Goal: Task Accomplishment & Management: Manage account settings

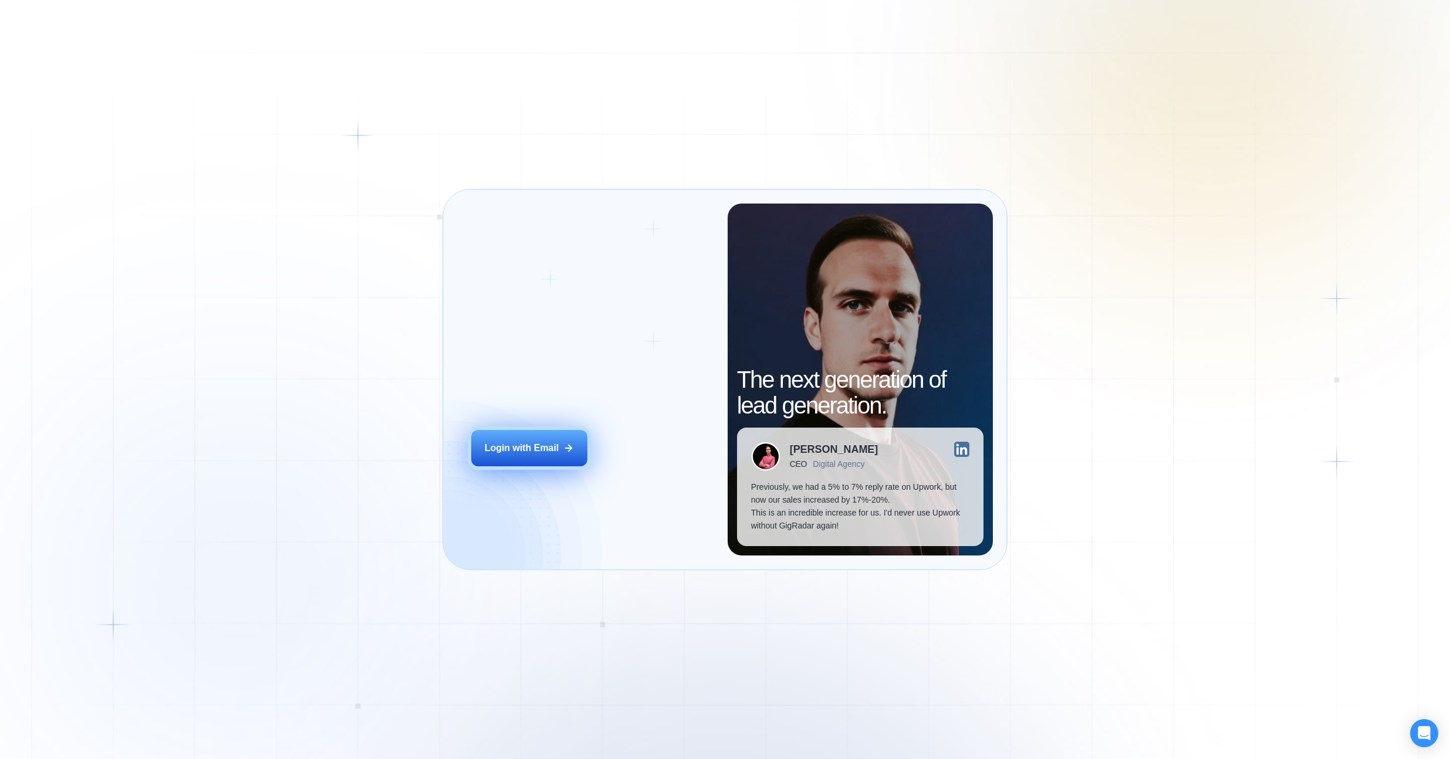
click at [559, 443] on button "Login with Email" at bounding box center [529, 448] width 116 height 36
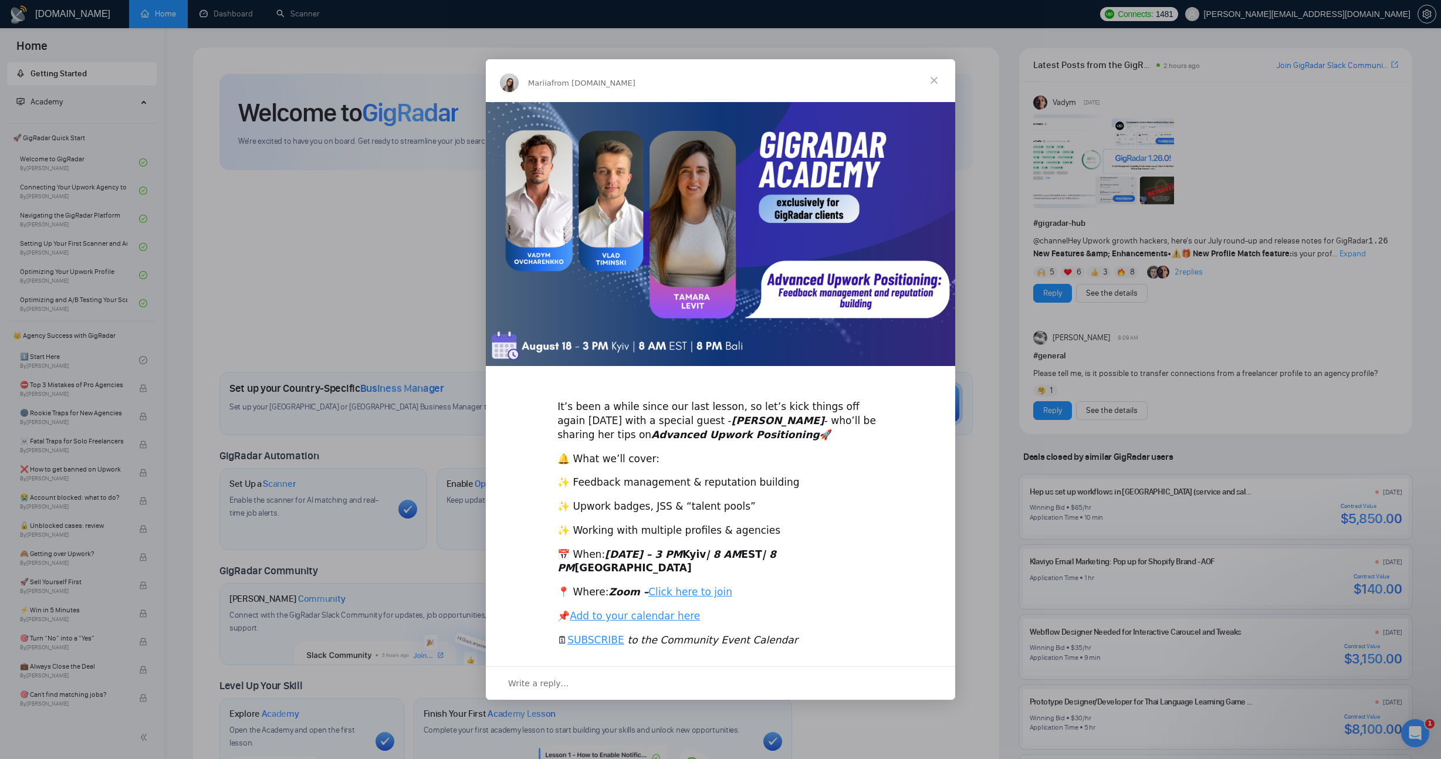
click at [937, 86] on span "Close" at bounding box center [934, 80] width 42 height 42
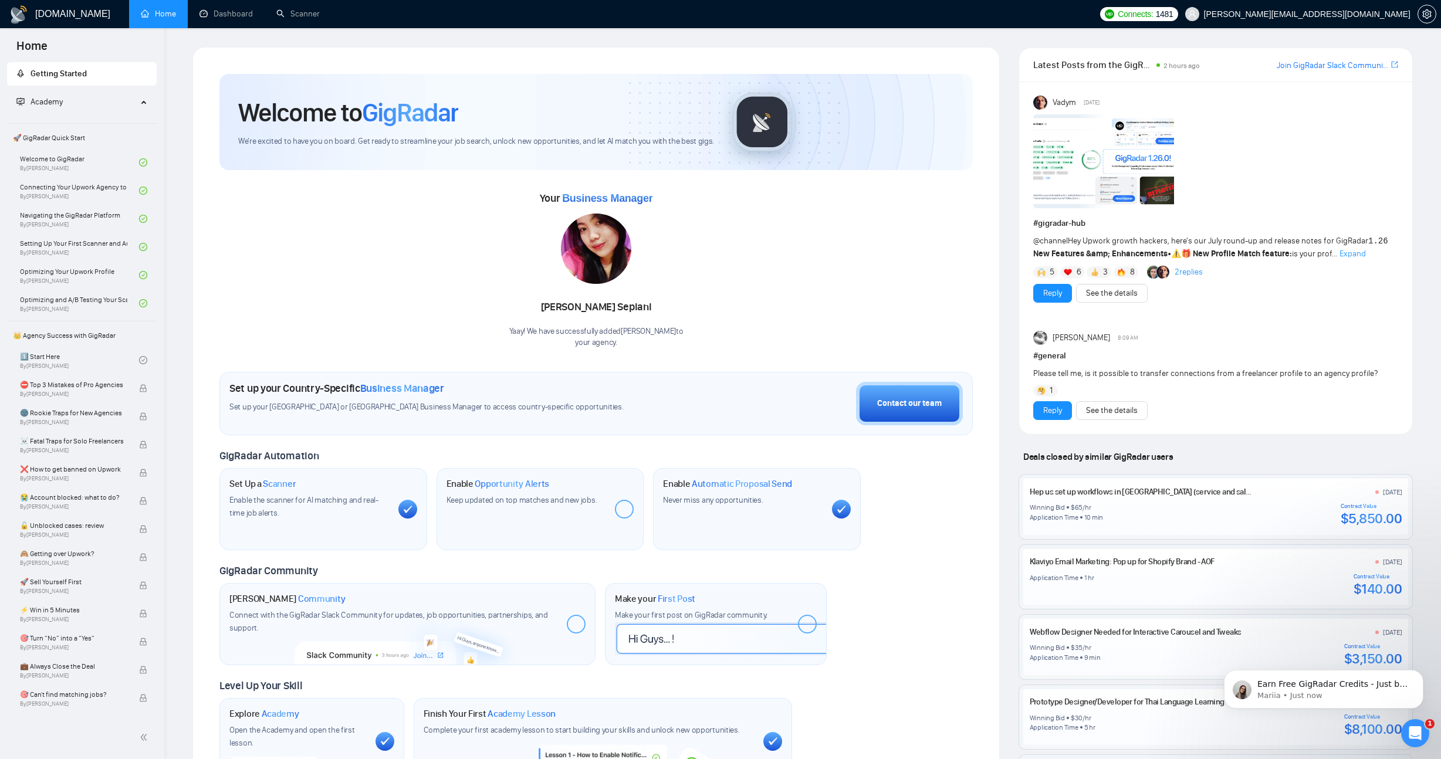
click at [1395, 14] on span "[PERSON_NAME][EMAIL_ADDRESS][DOMAIN_NAME]" at bounding box center [1307, 14] width 206 height 0
click at [241, 16] on link "Dashboard" at bounding box center [225, 14] width 53 height 10
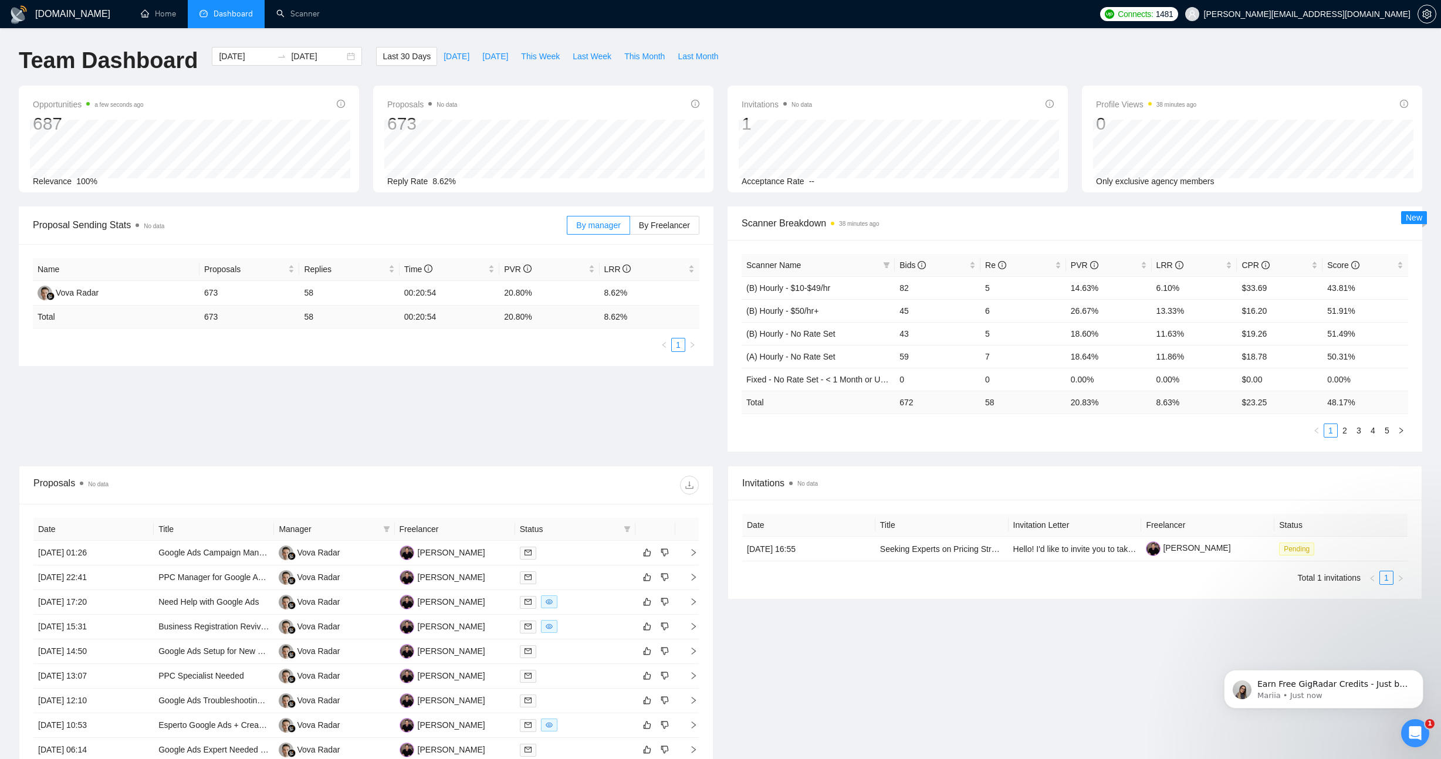
click at [449, 360] on div "Name Proposals Replies Time PVR LRR Vova Radar 673 58 00:20:54 20.80% 8.62% Tot…" at bounding box center [366, 305] width 695 height 122
click at [316, 19] on link "Scanner" at bounding box center [297, 14] width 43 height 10
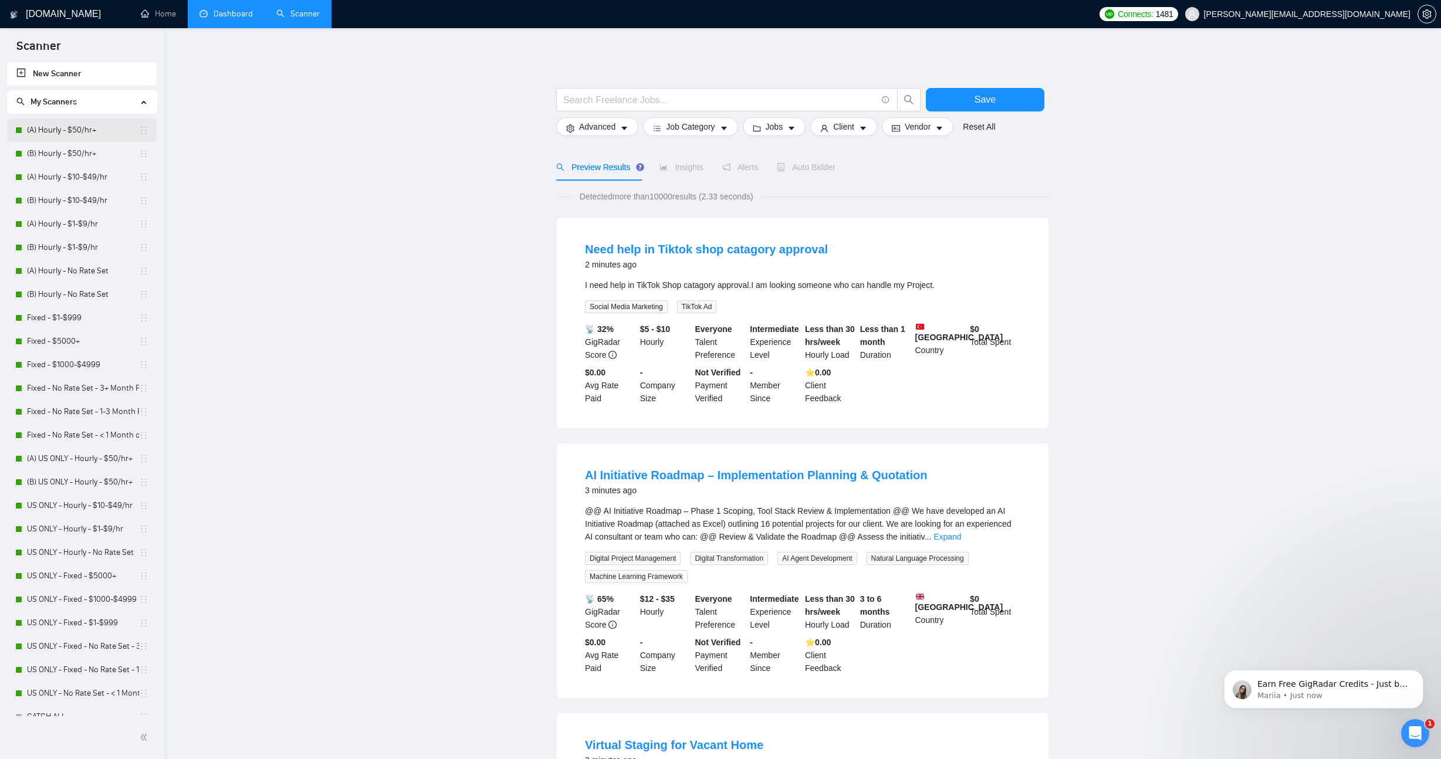
click at [65, 135] on link "(A) Hourly - $50/hr+" at bounding box center [83, 129] width 112 height 23
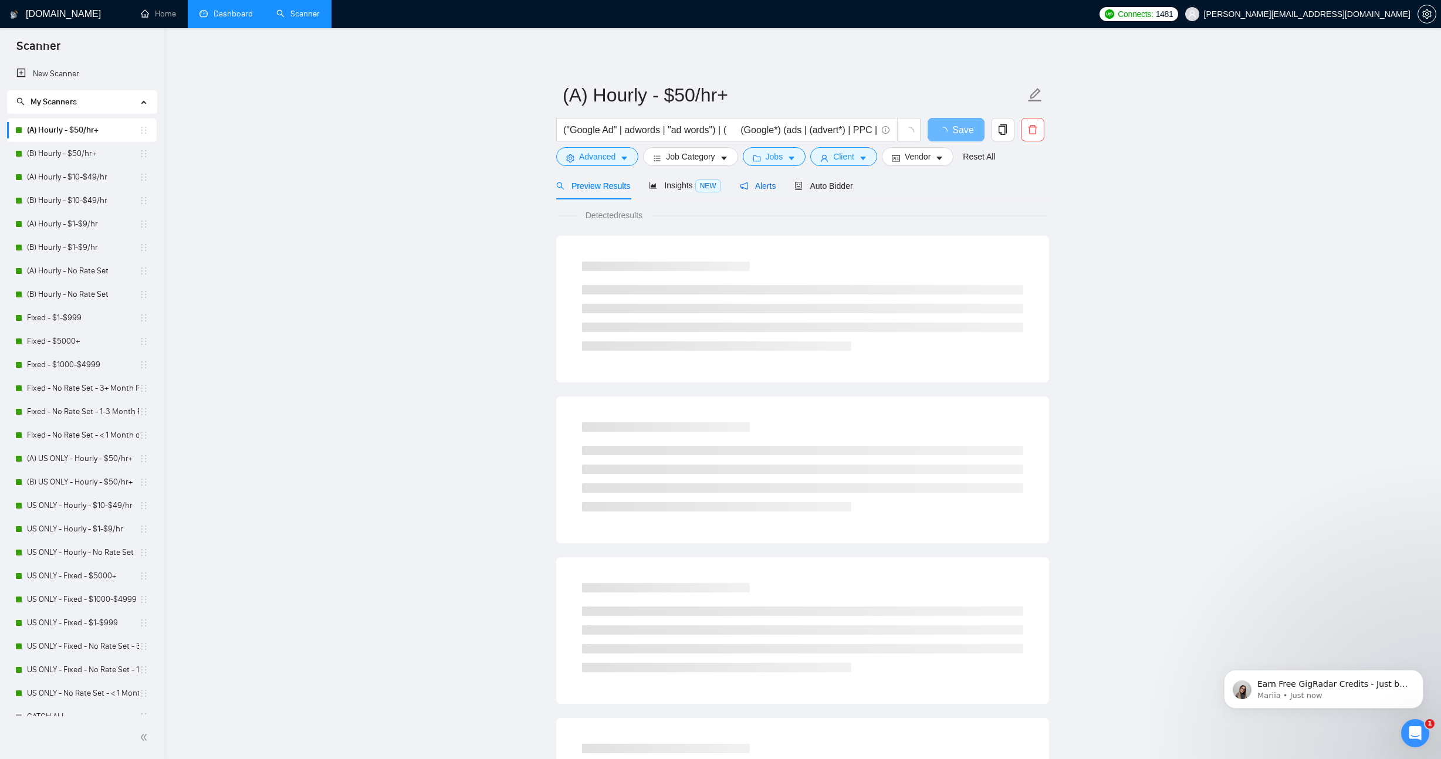
click at [776, 190] on span "Alerts" at bounding box center [758, 185] width 36 height 9
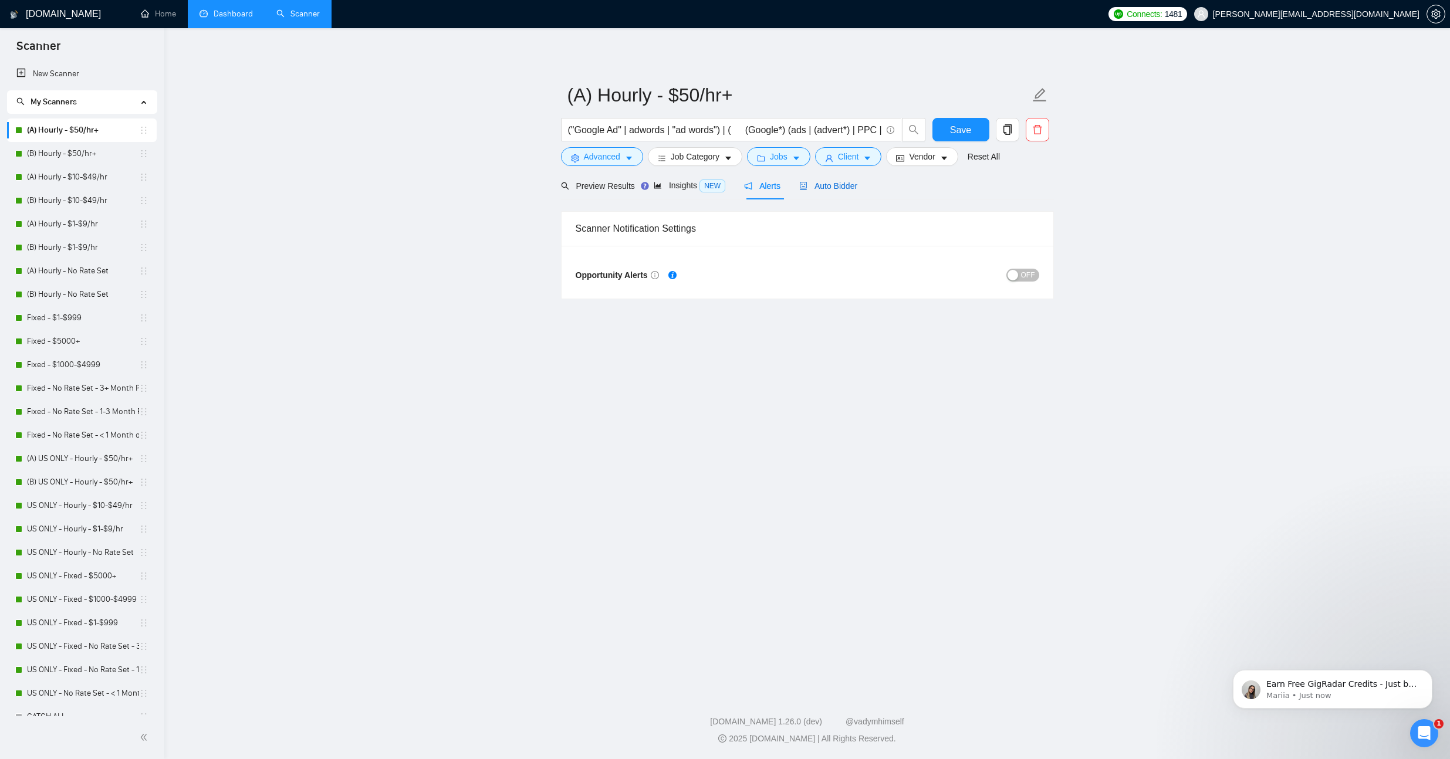
click at [839, 187] on span "Auto Bidder" at bounding box center [828, 185] width 58 height 9
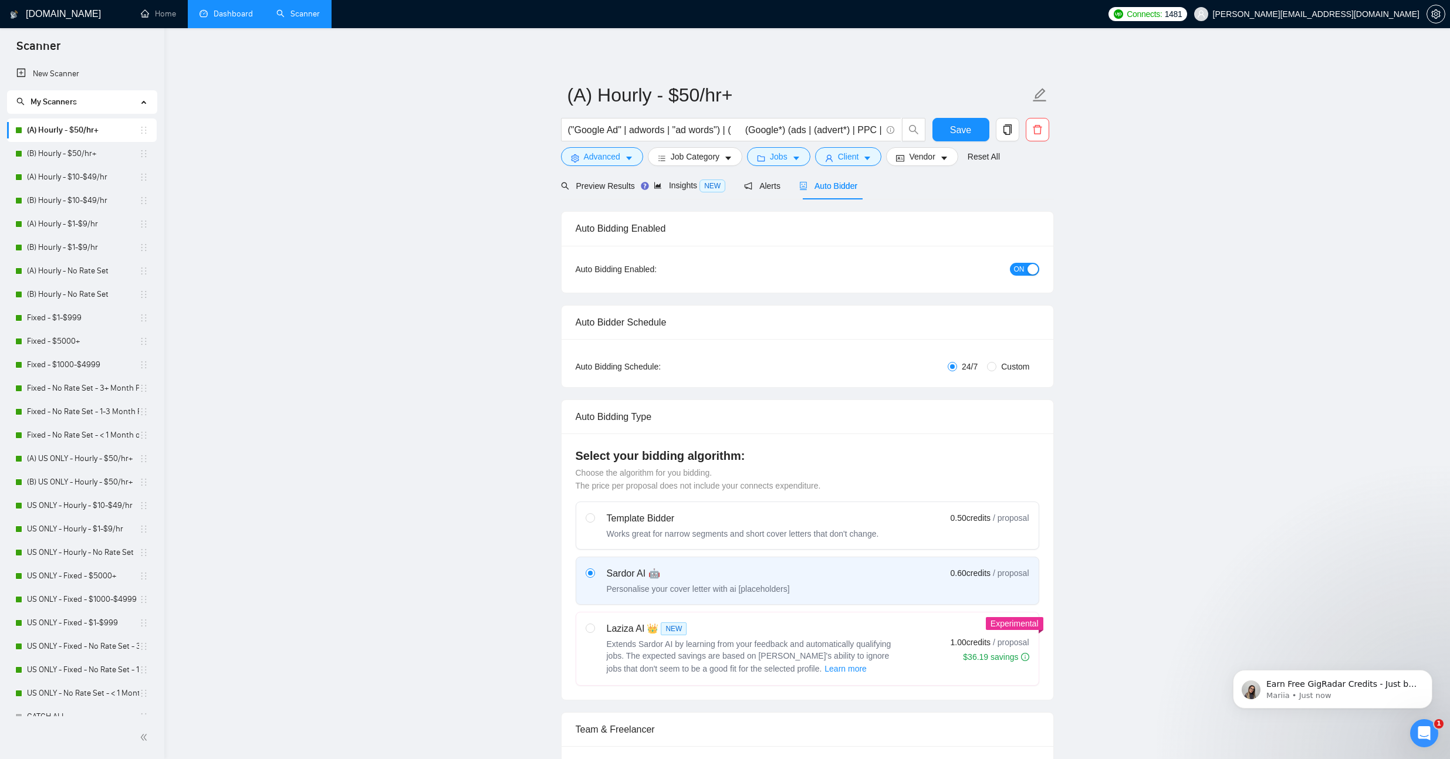
radio input "false"
radio input "true"
checkbox input "true"
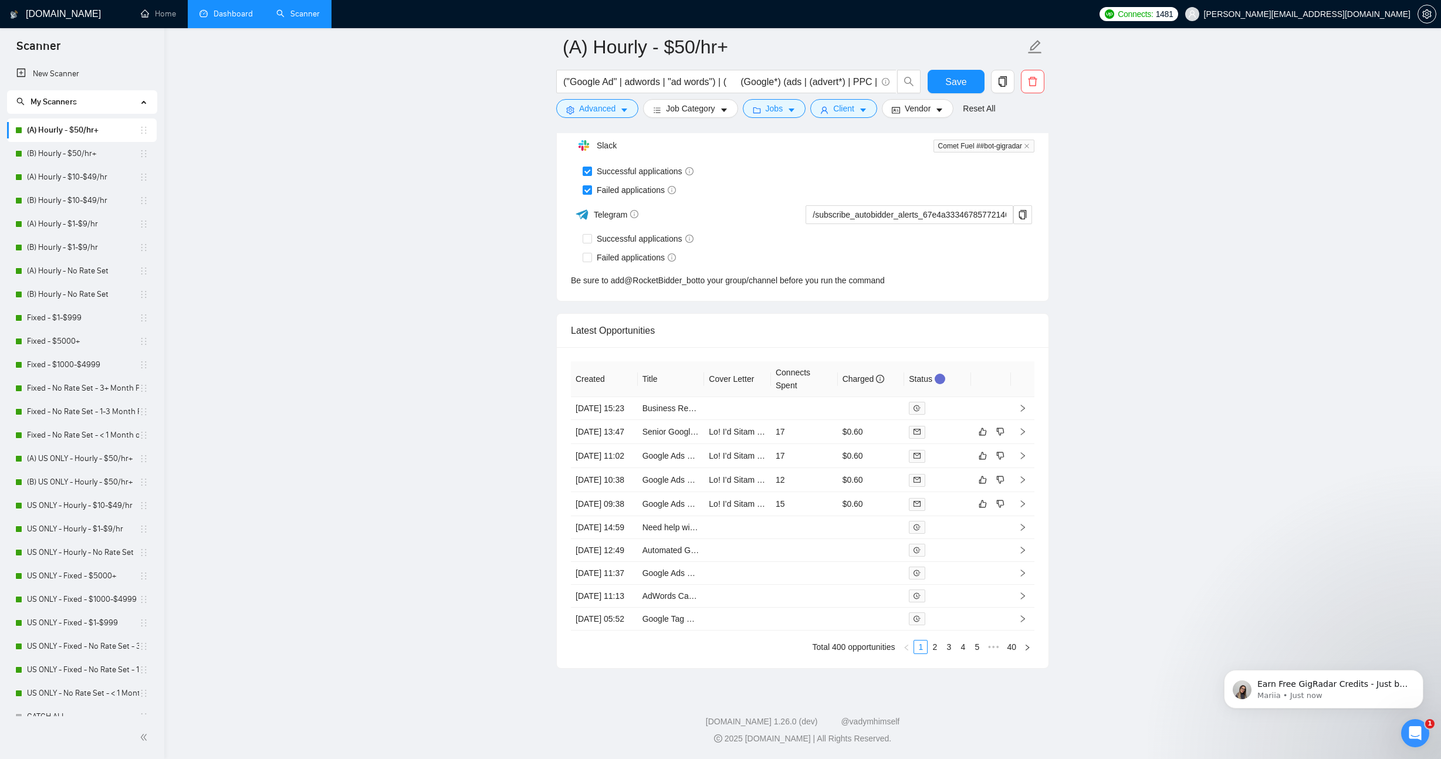
scroll to position [2964, 0]
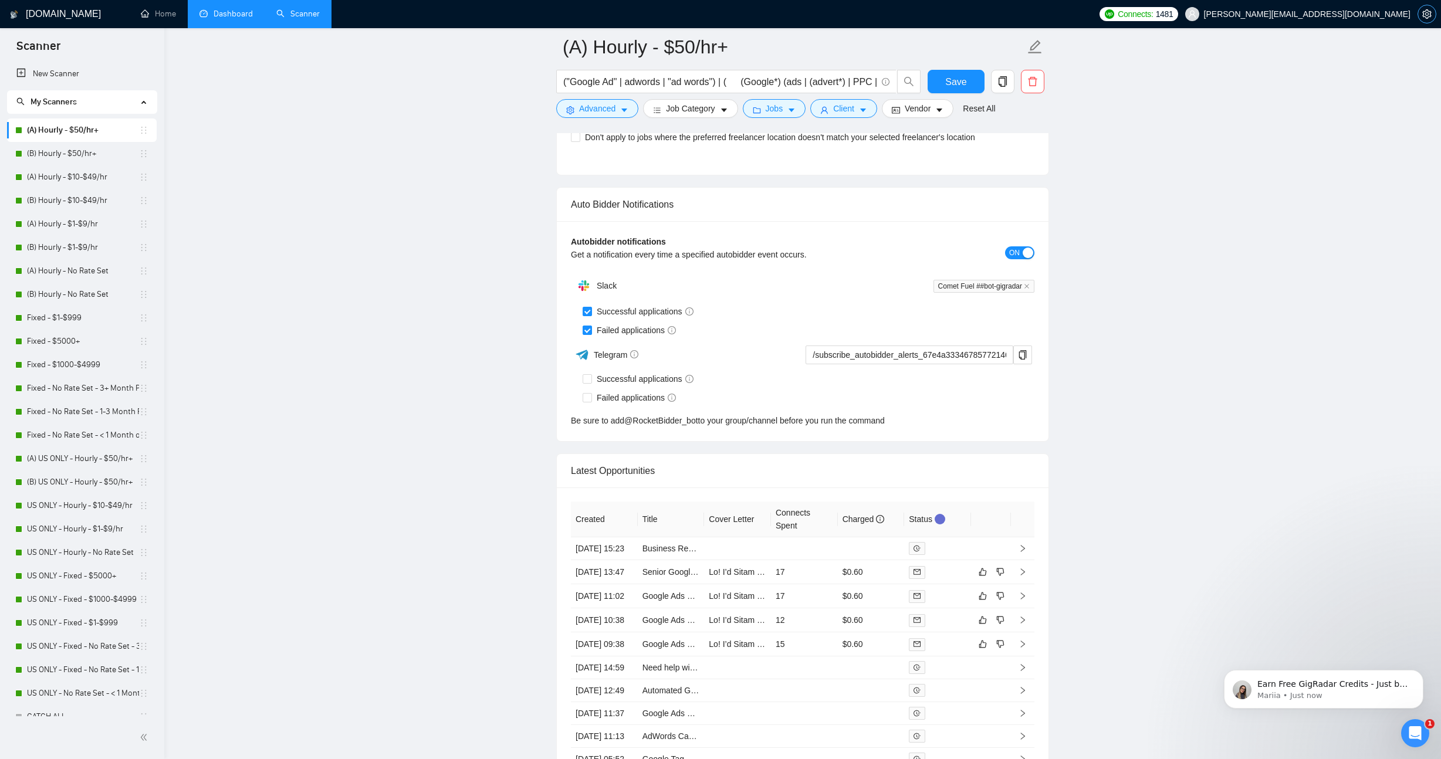
click at [1430, 15] on icon "setting" at bounding box center [1426, 13] width 9 height 9
